Goal: Check status: Check status

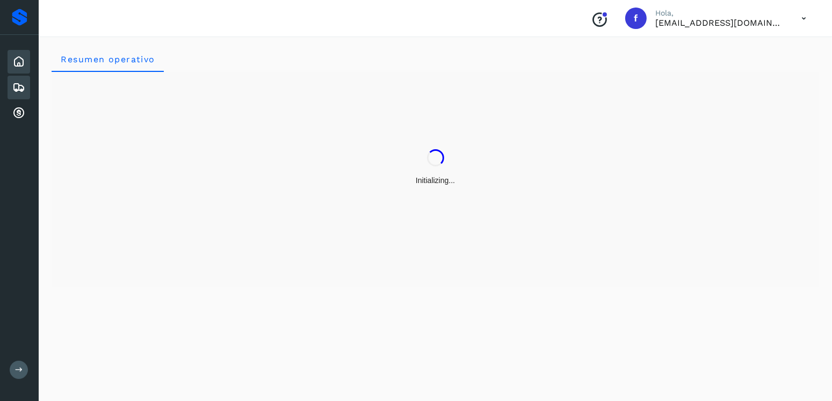
click at [20, 89] on icon at bounding box center [18, 87] width 13 height 13
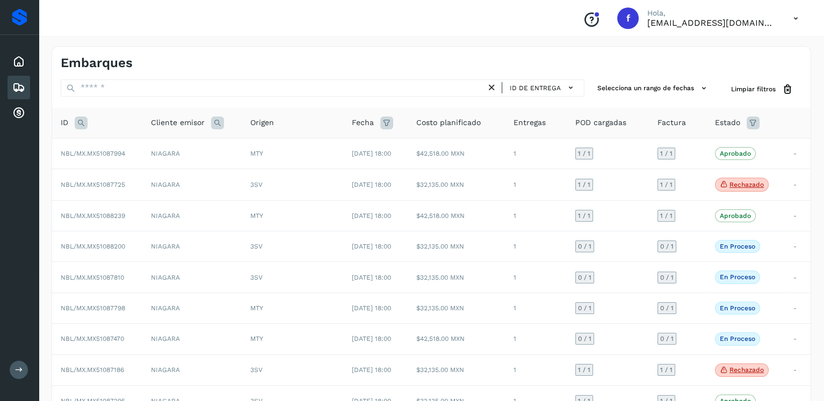
click at [85, 119] on icon at bounding box center [81, 123] width 13 height 13
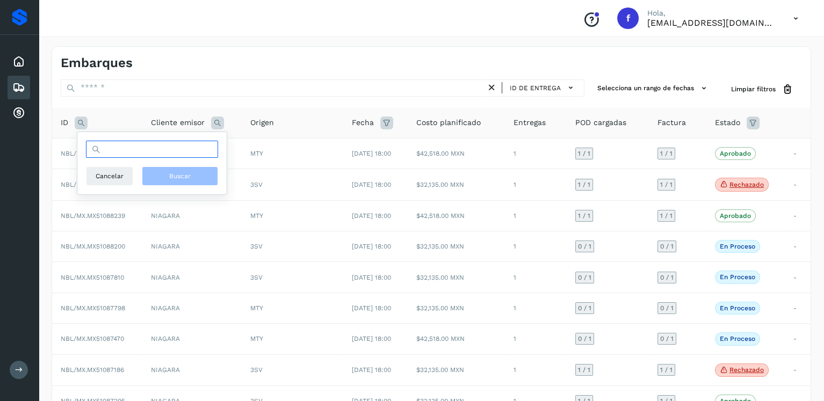
click at [140, 151] on input "text" at bounding box center [152, 149] width 132 height 17
type input "********"
click at [183, 172] on span "Buscar" at bounding box center [179, 176] width 21 height 10
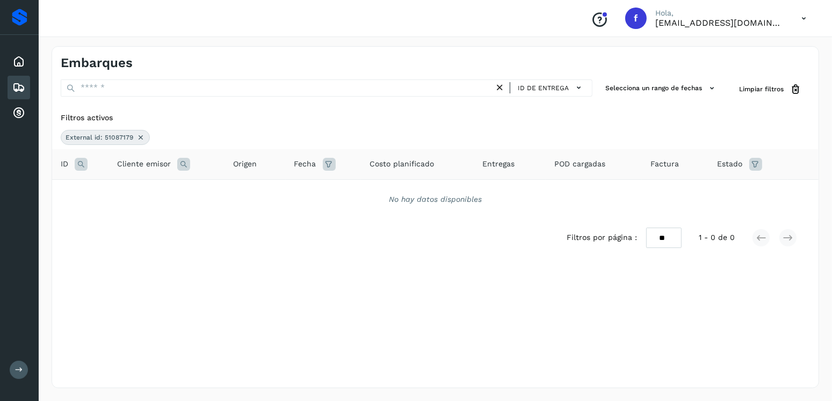
click at [141, 136] on icon at bounding box center [140, 137] width 9 height 9
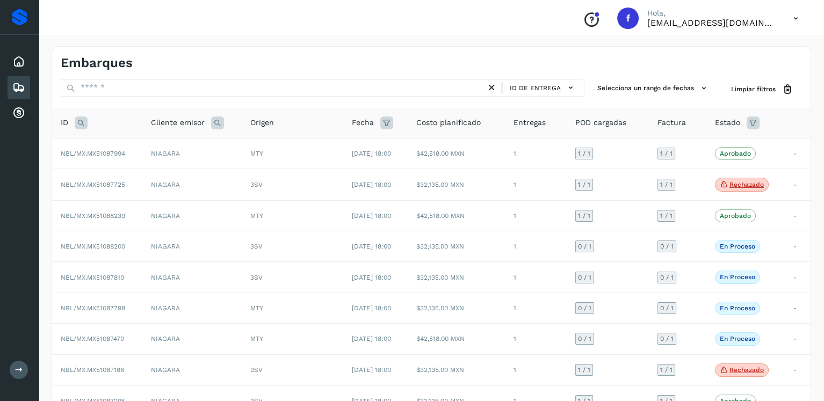
click at [86, 122] on icon at bounding box center [81, 123] width 13 height 13
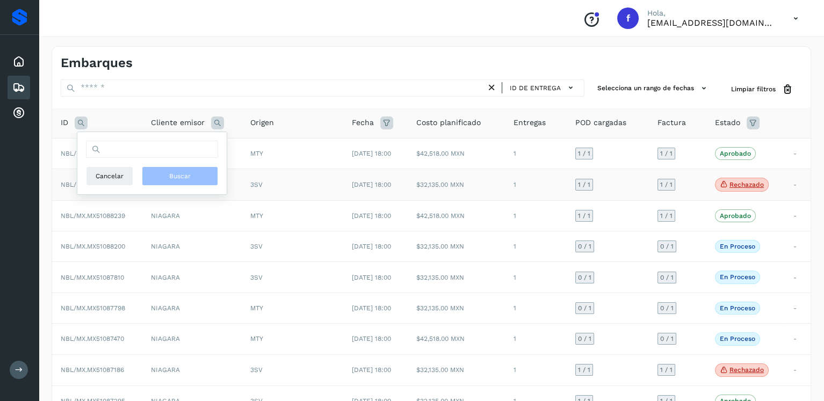
click at [742, 186] on p "Rechazado" at bounding box center [747, 185] width 34 height 8
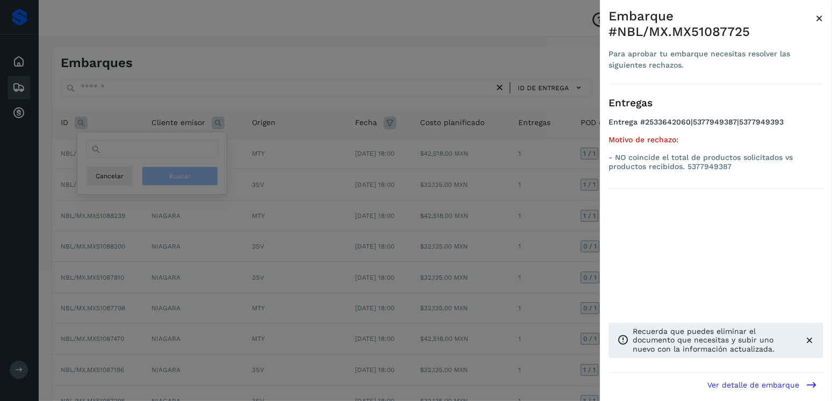
click at [391, 143] on div at bounding box center [416, 200] width 832 height 401
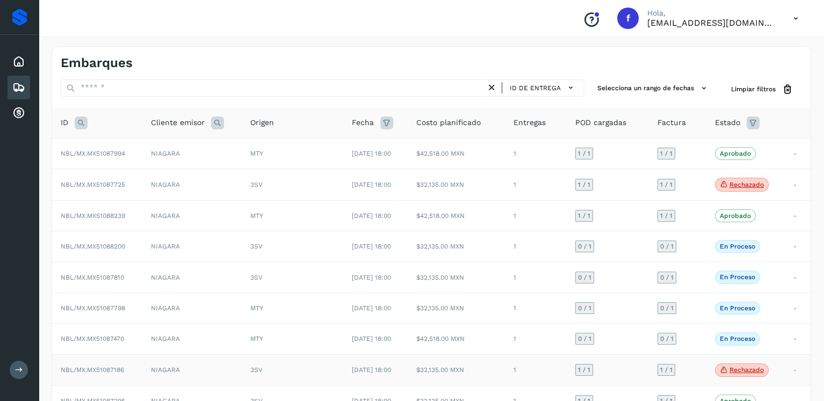
click at [757, 373] on span "Rechazado" at bounding box center [742, 371] width 54 height 14
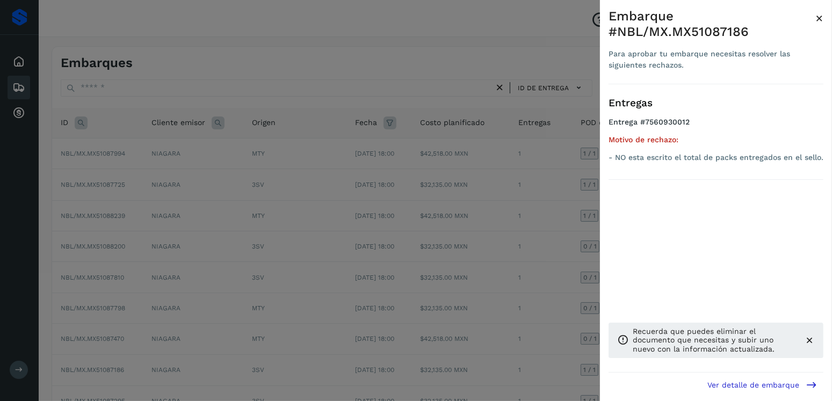
click at [367, 206] on div at bounding box center [416, 200] width 832 height 401
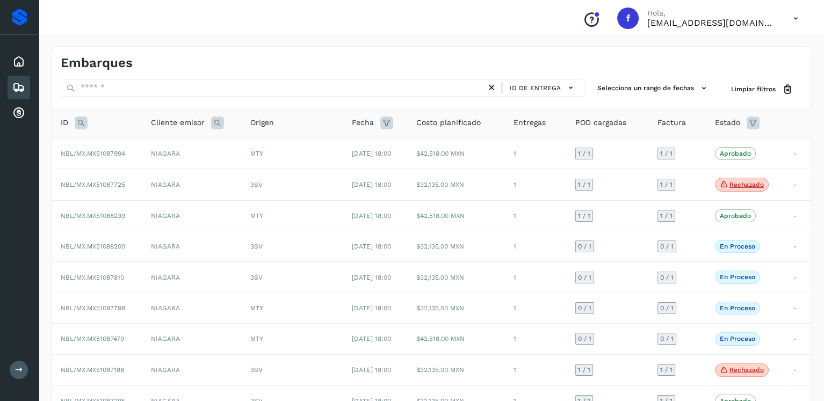
click at [28, 94] on div "Embarques" at bounding box center [19, 88] width 23 height 24
click at [756, 125] on icon at bounding box center [753, 123] width 13 height 13
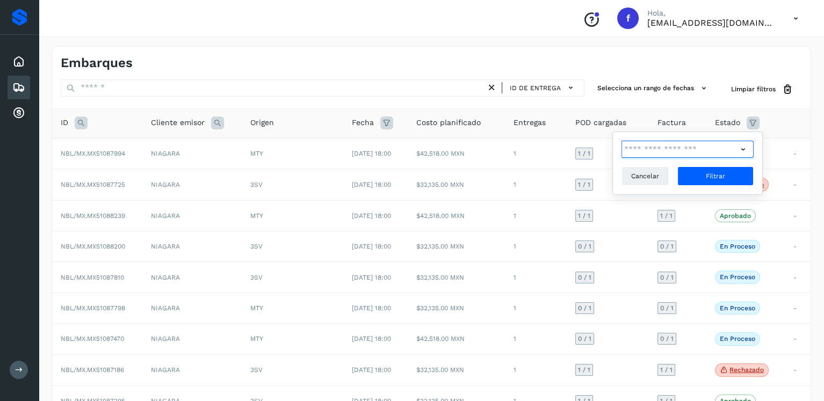
click at [737, 149] on input "text" at bounding box center [680, 149] width 116 height 17
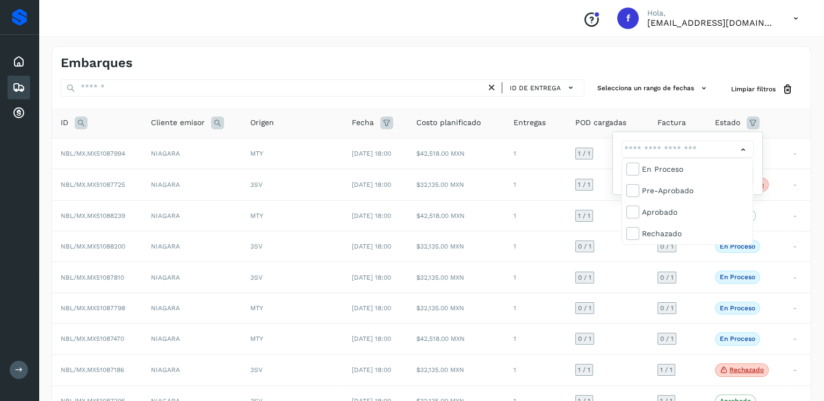
click at [763, 158] on div at bounding box center [412, 200] width 824 height 401
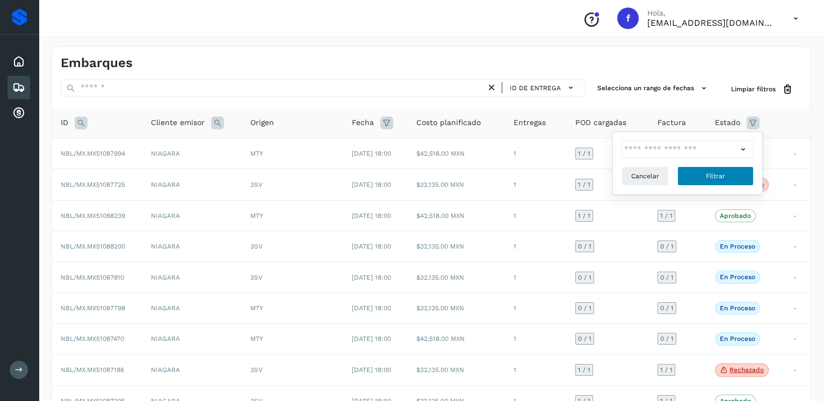
click at [746, 175] on button "Filtrar" at bounding box center [715, 176] width 76 height 19
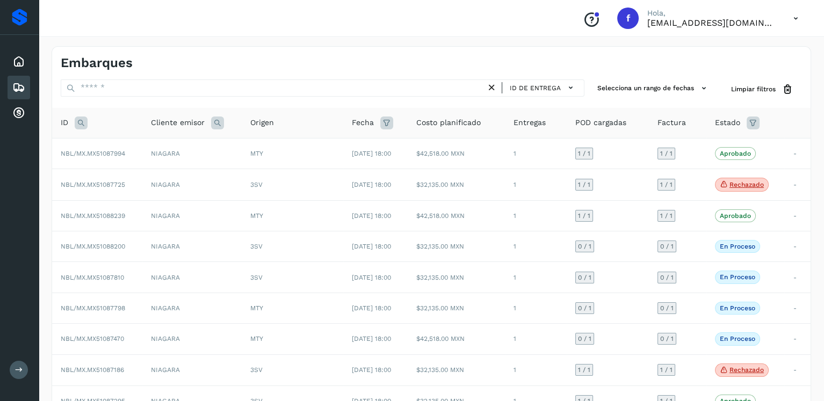
click at [752, 123] on icon at bounding box center [753, 123] width 13 height 13
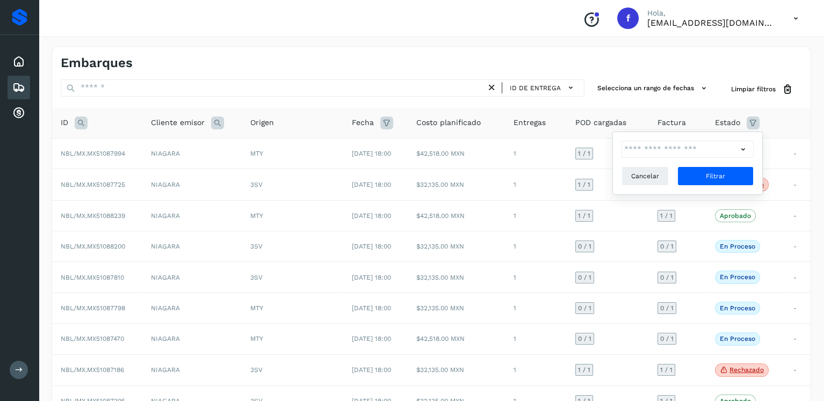
click at [743, 146] on icon at bounding box center [743, 149] width 11 height 11
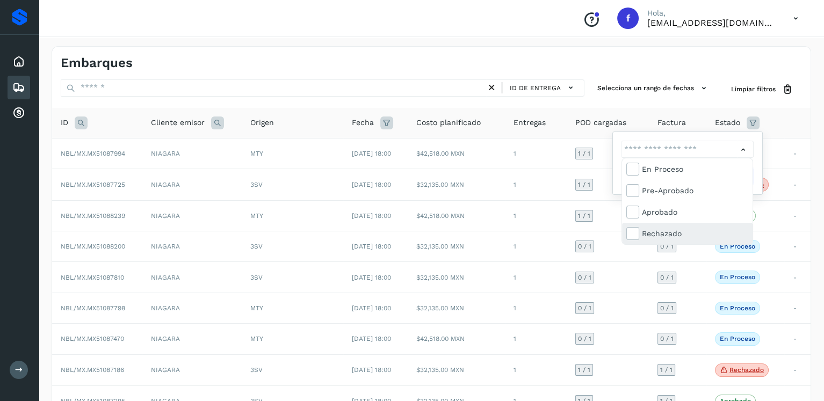
click at [624, 230] on div "Rechazado" at bounding box center [687, 233] width 131 height 21
type input "**********"
click at [759, 172] on div at bounding box center [412, 200] width 824 height 401
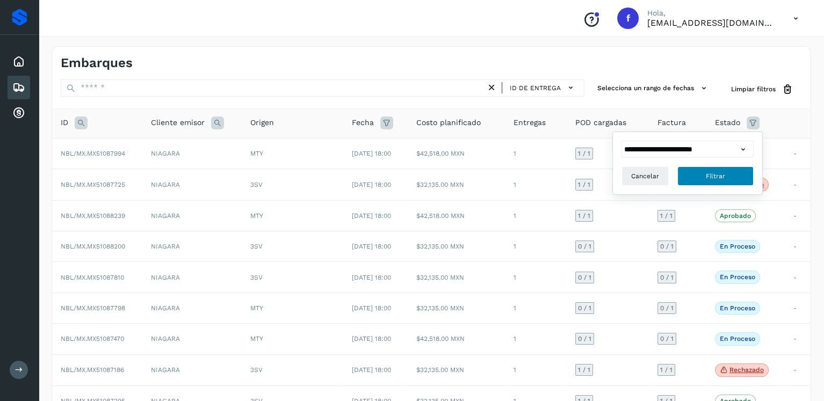
click at [747, 176] on button "Filtrar" at bounding box center [715, 176] width 76 height 19
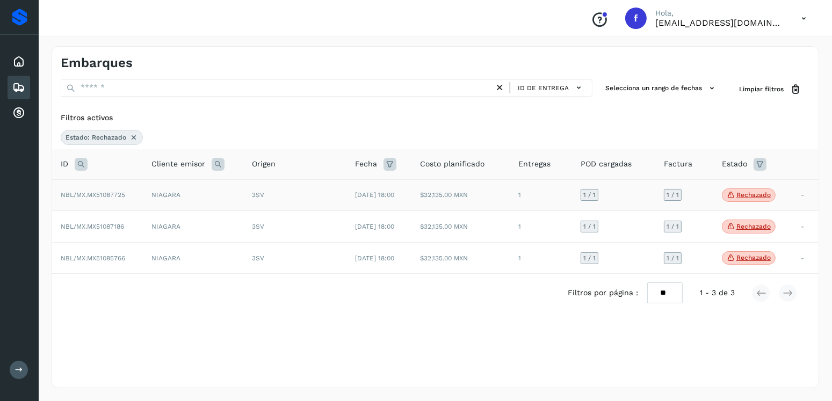
click at [730, 196] on icon at bounding box center [731, 195] width 9 height 10
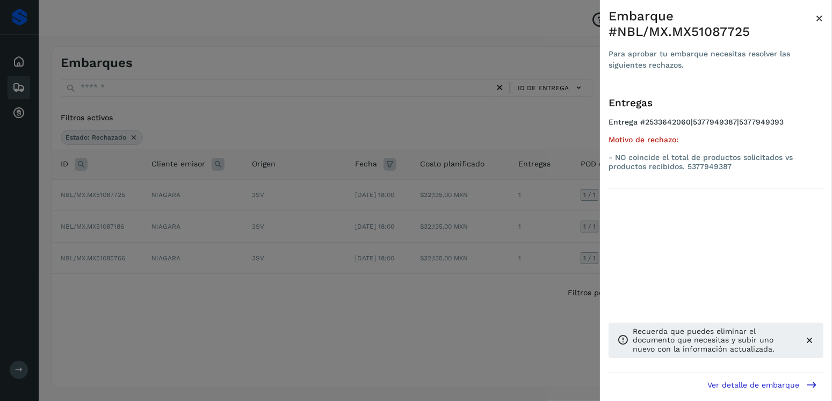
click at [298, 111] on div at bounding box center [416, 200] width 832 height 401
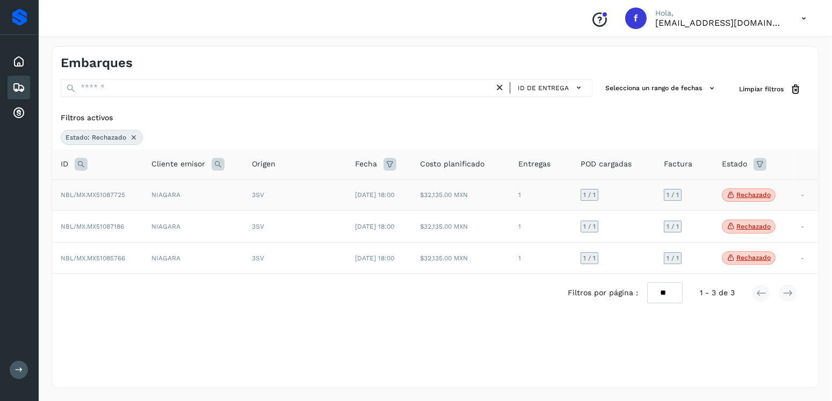
click at [443, 195] on td "$32,135.00 MXN" at bounding box center [461, 195] width 98 height 32
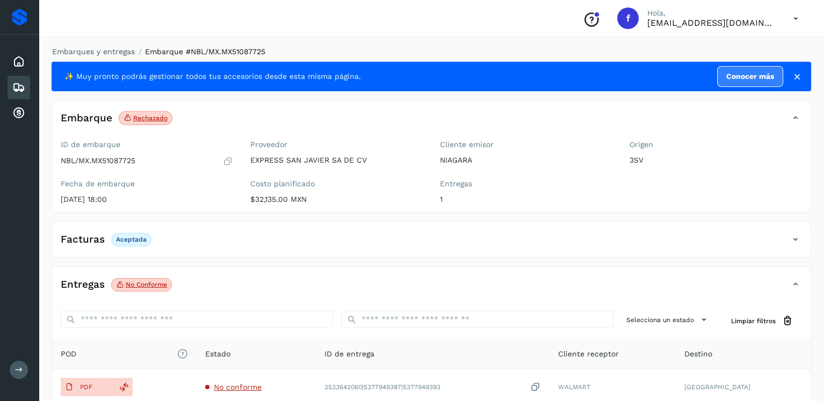
scroll to position [107, 0]
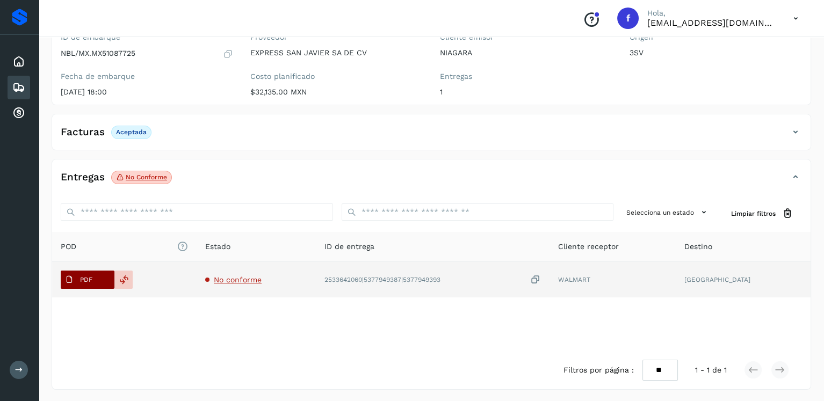
click at [93, 276] on span "PDF" at bounding box center [79, 279] width 36 height 17
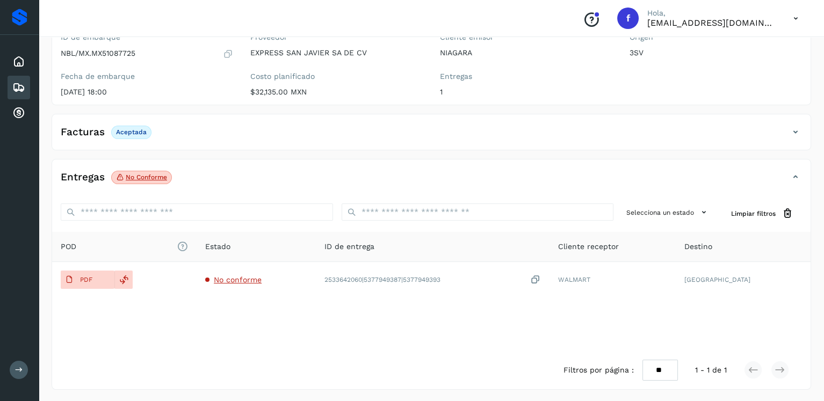
click at [17, 81] on icon at bounding box center [18, 87] width 13 height 13
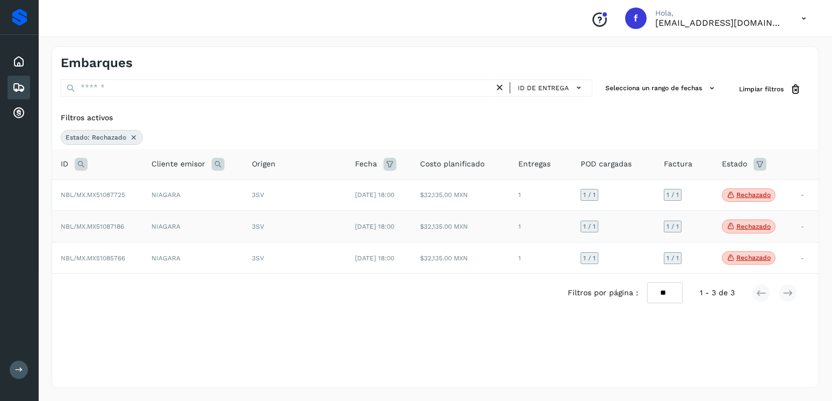
click at [252, 225] on span "3SV" at bounding box center [258, 227] width 12 height 8
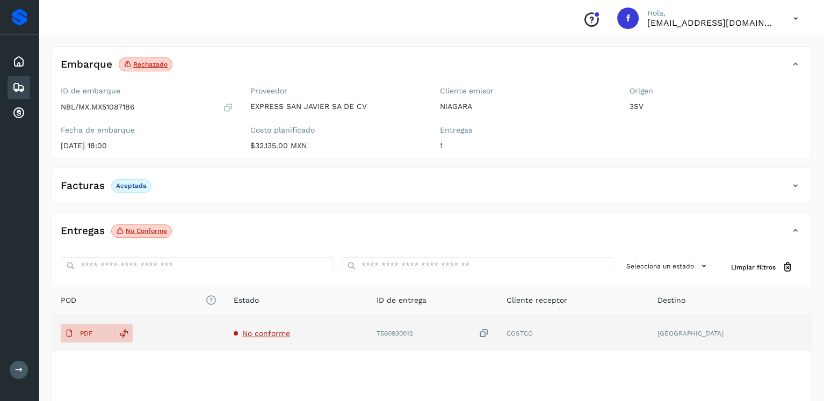
scroll to position [107, 0]
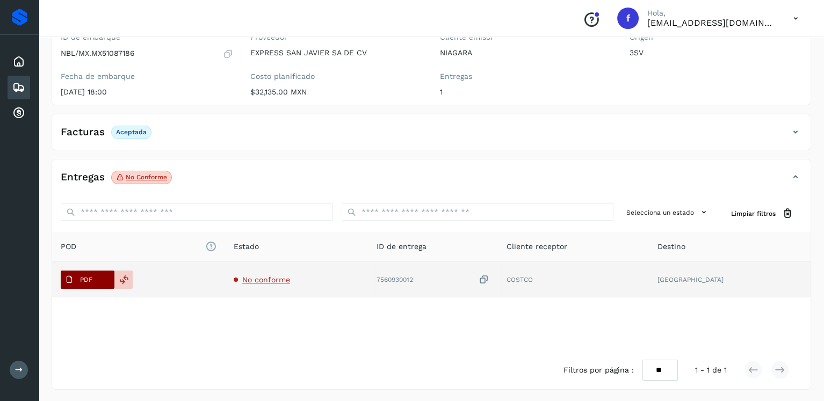
click at [82, 283] on span "PDF" at bounding box center [79, 279] width 36 height 17
click at [286, 281] on span "No conforme" at bounding box center [266, 280] width 48 height 9
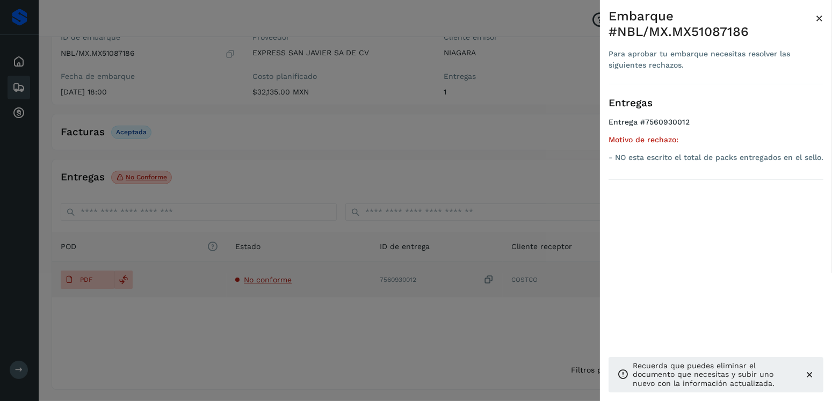
click at [286, 281] on div at bounding box center [416, 200] width 832 height 401
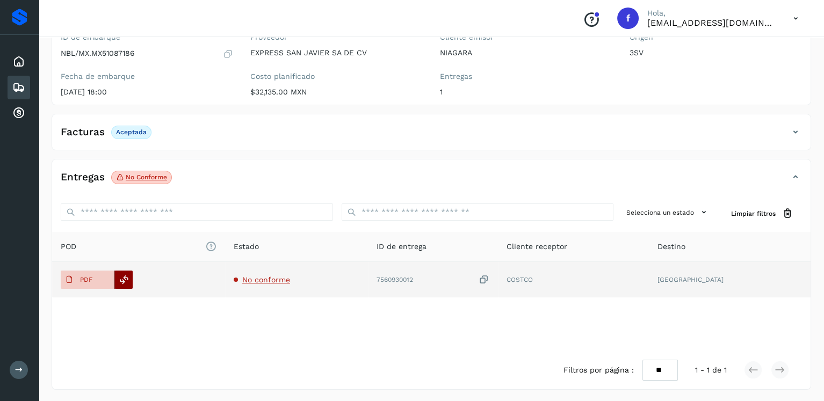
click at [125, 275] on icon at bounding box center [124, 280] width 10 height 10
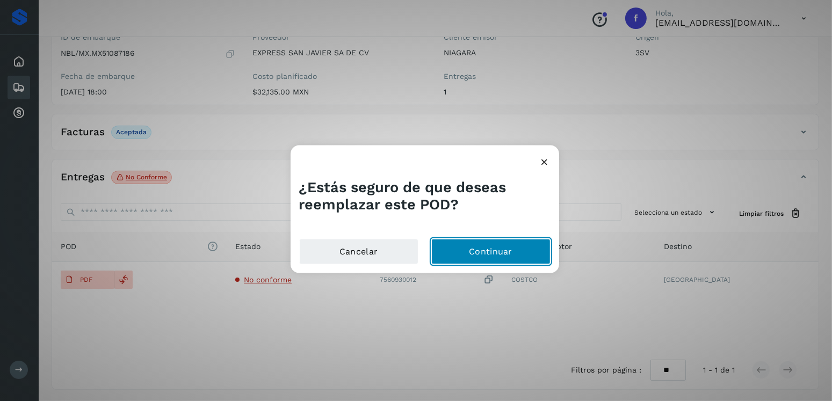
click at [490, 249] on button "Continuar" at bounding box center [490, 252] width 119 height 26
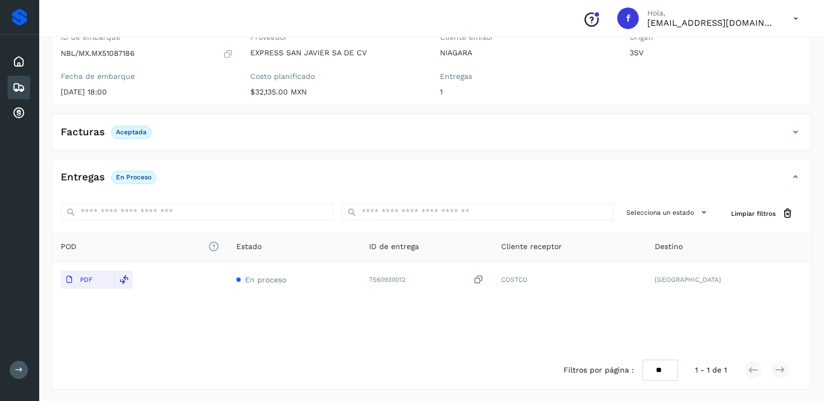
click at [24, 82] on icon at bounding box center [18, 87] width 13 height 13
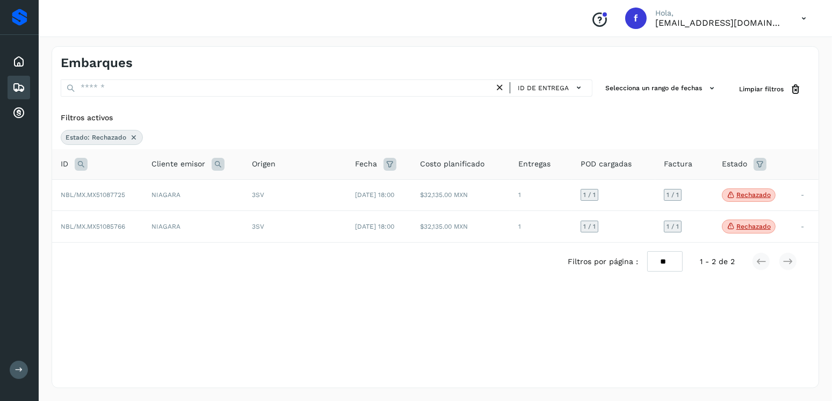
click at [136, 138] on icon at bounding box center [133, 137] width 9 height 9
